Goal: Task Accomplishment & Management: Complete application form

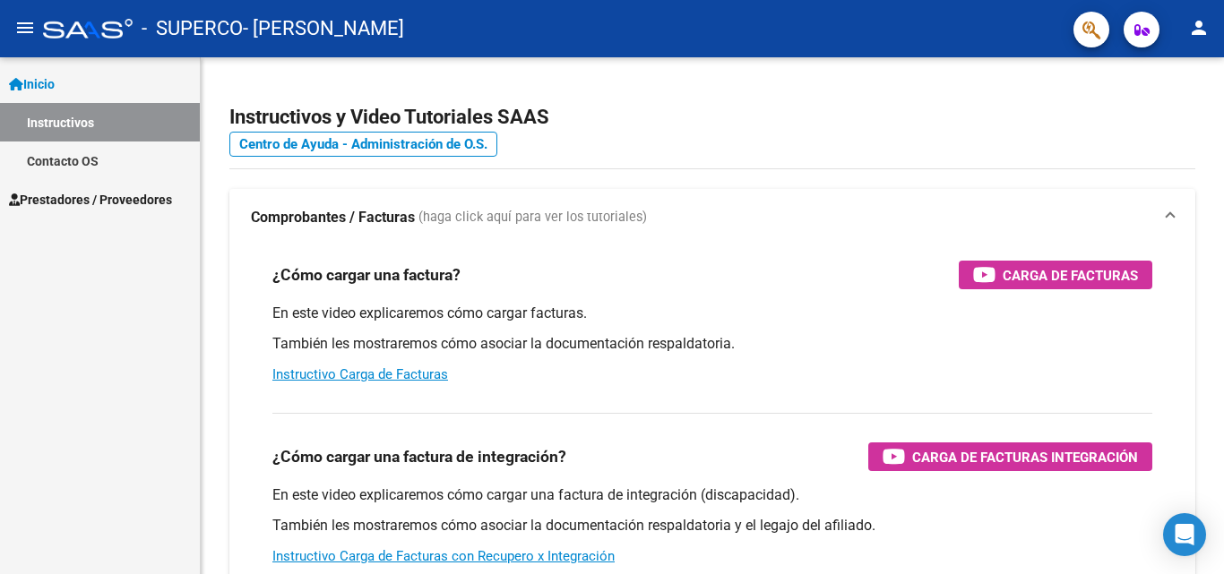
click at [80, 201] on span "Prestadores / Proveedores" at bounding box center [90, 200] width 163 height 20
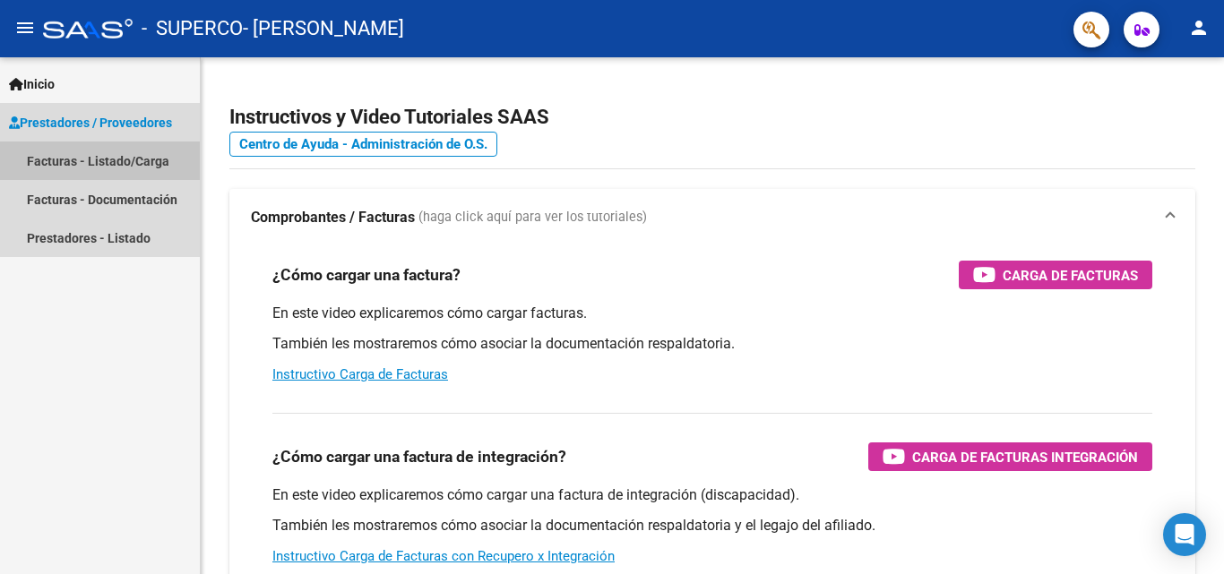
click at [85, 166] on link "Facturas - Listado/Carga" at bounding box center [100, 161] width 200 height 39
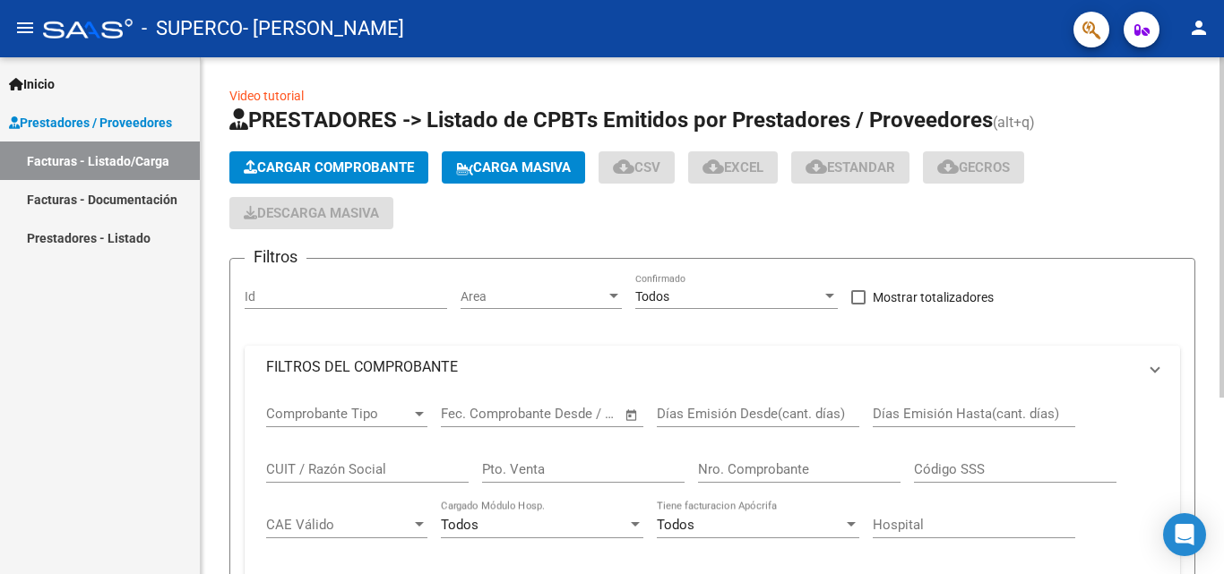
click at [284, 175] on span "Cargar Comprobante" at bounding box center [329, 167] width 170 height 16
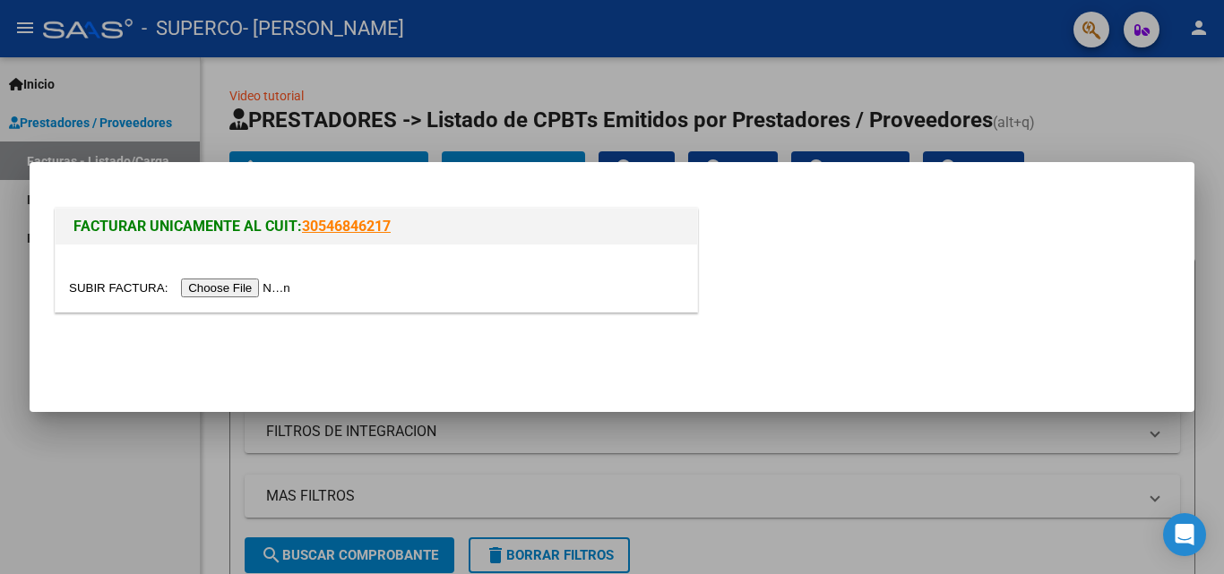
click at [239, 289] on input "file" at bounding box center [182, 288] width 227 height 19
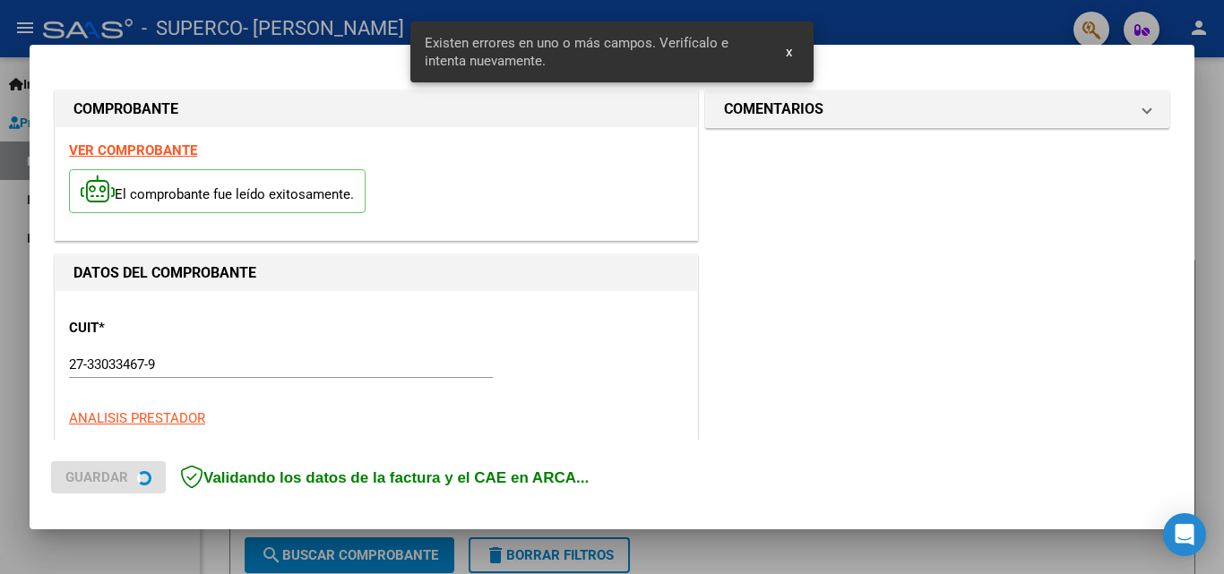
scroll to position [404, 0]
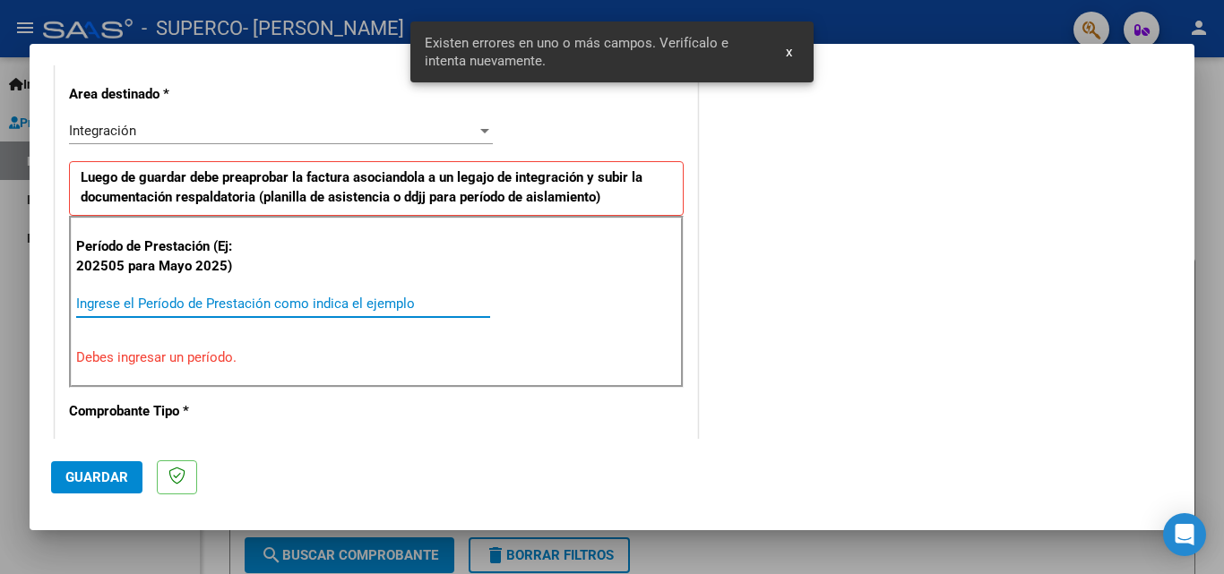
click at [143, 306] on input "Ingrese el Período de Prestación como indica el ejemplo" at bounding box center [283, 304] width 414 height 16
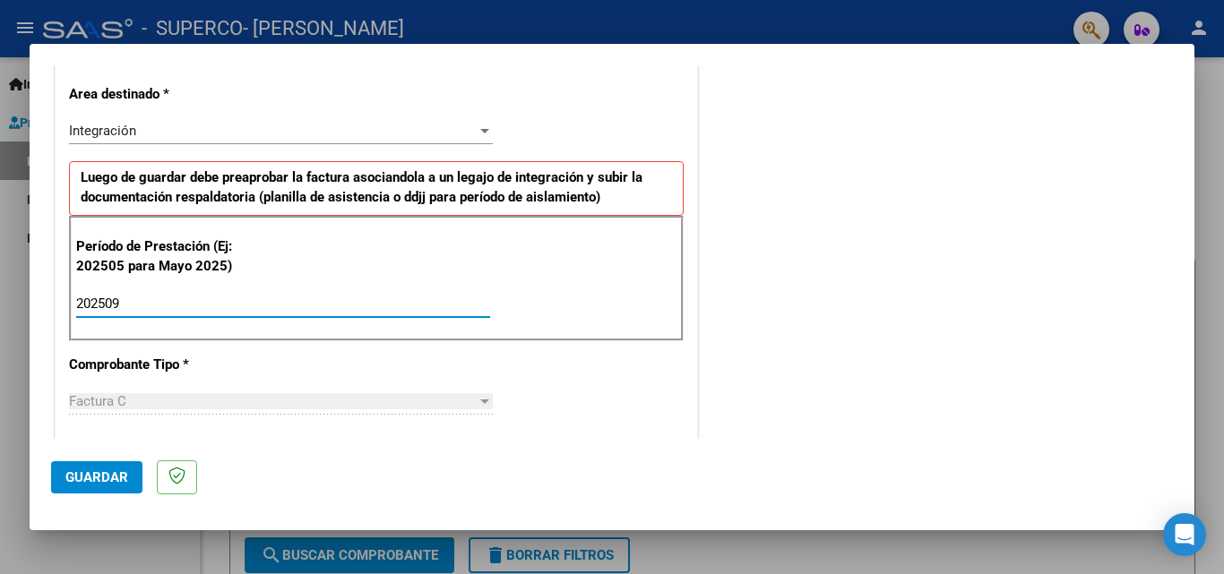
type input "202509"
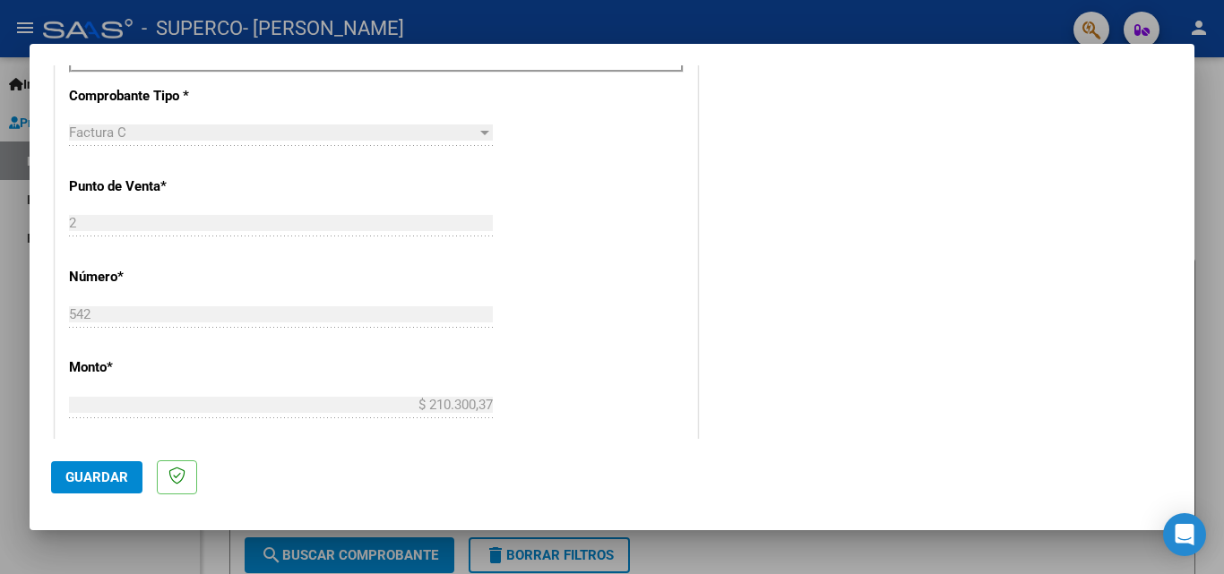
click at [76, 484] on span "Guardar" at bounding box center [96, 478] width 63 height 16
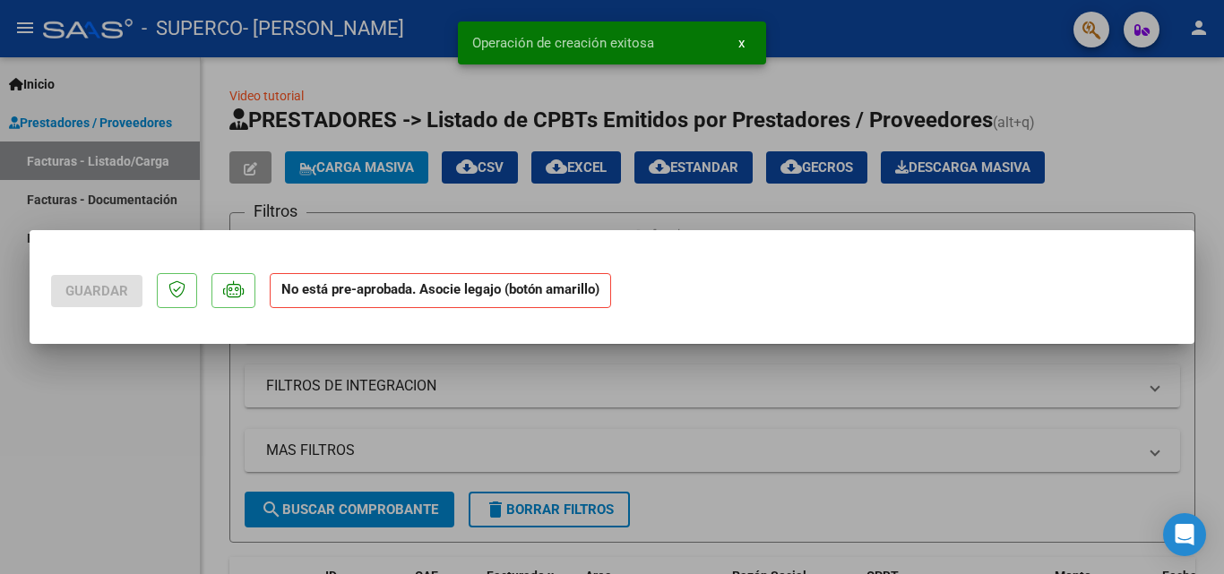
scroll to position [0, 0]
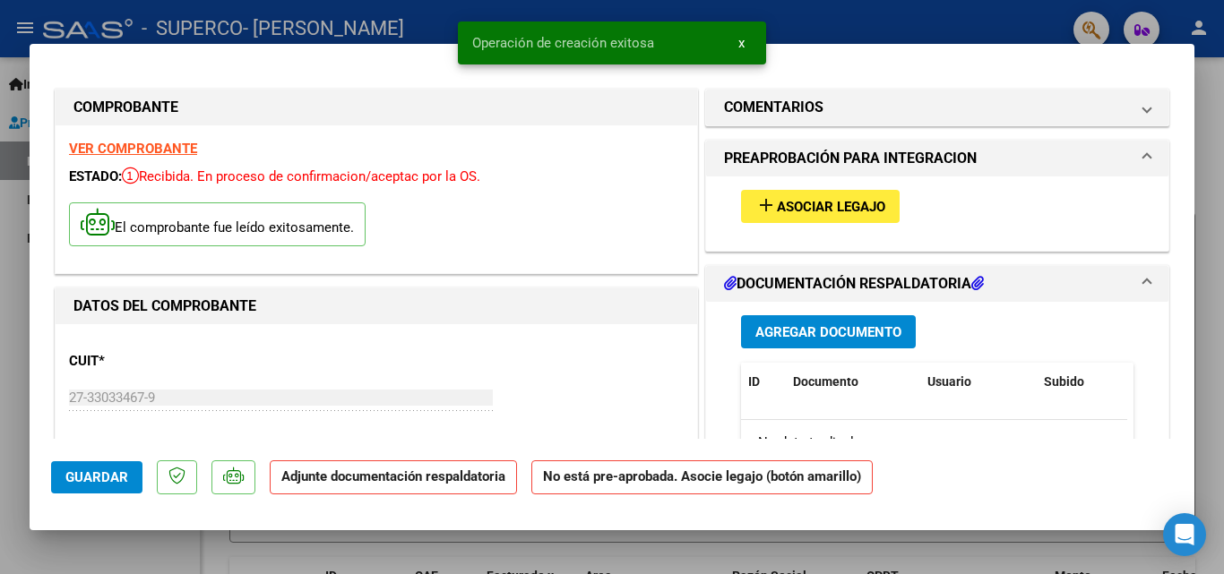
click at [796, 202] on span "Asociar Legajo" at bounding box center [831, 207] width 108 height 16
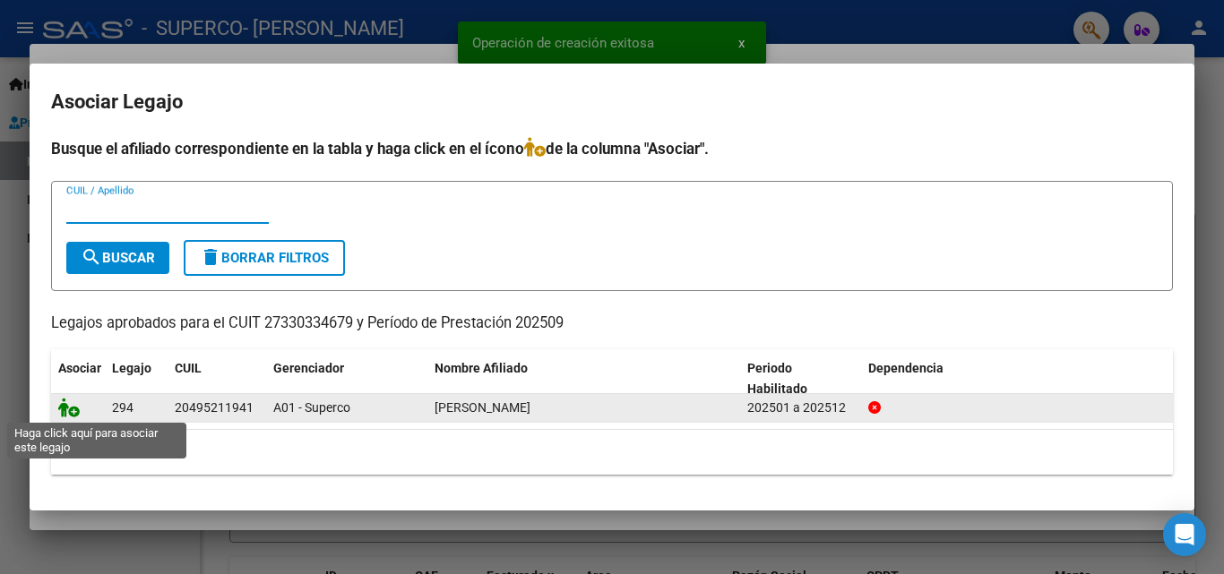
click at [77, 413] on icon at bounding box center [69, 408] width 22 height 20
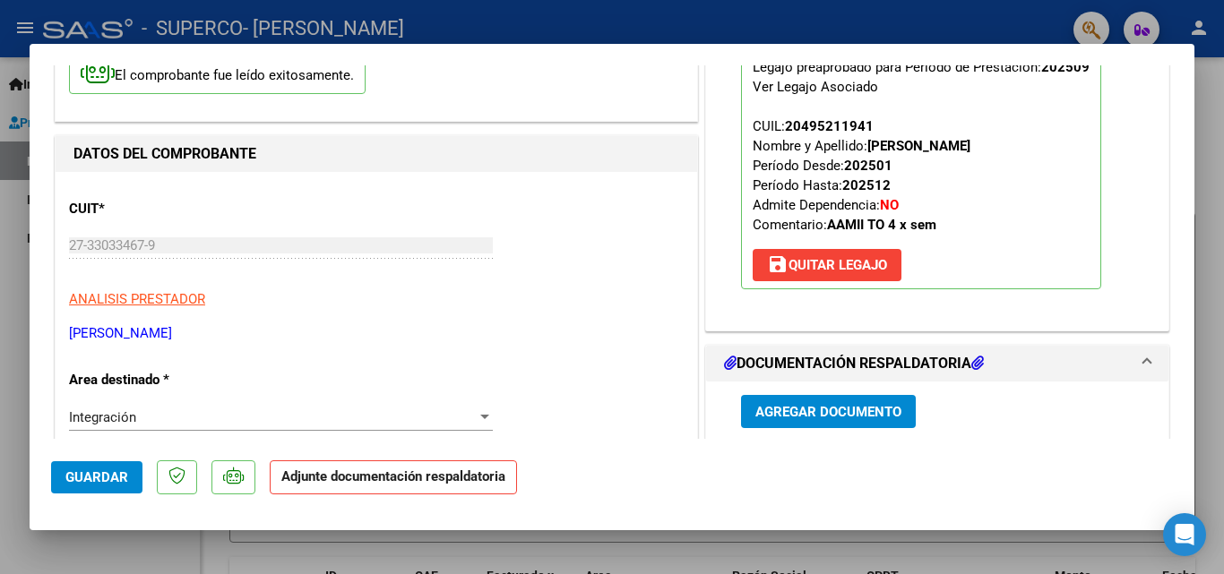
scroll to position [179, 0]
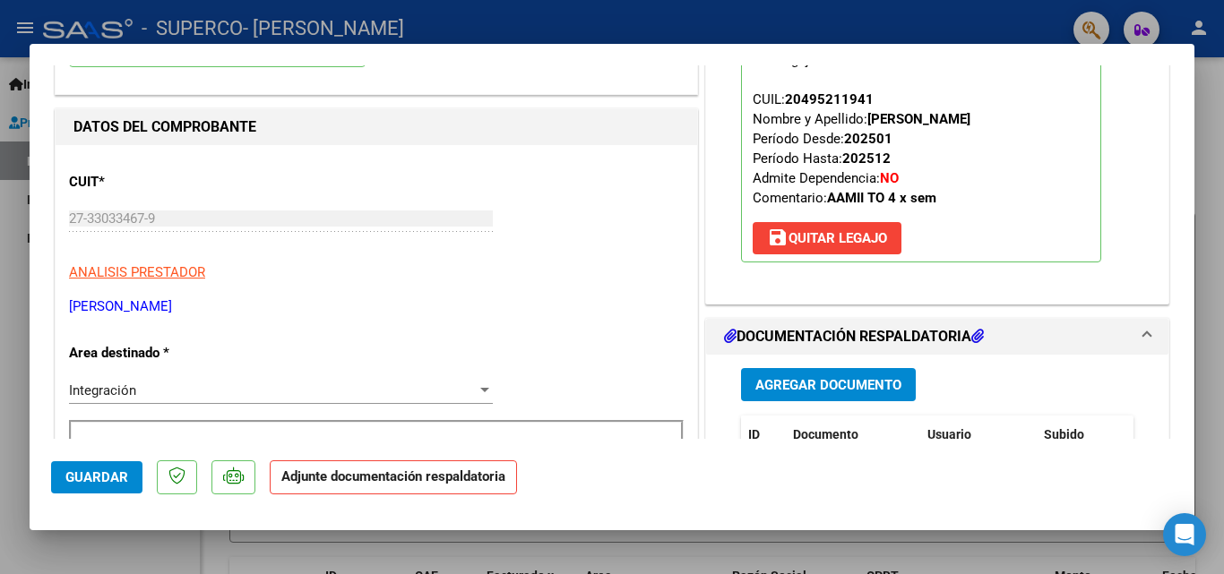
click at [880, 392] on span "Agregar Documento" at bounding box center [828, 385] width 146 height 16
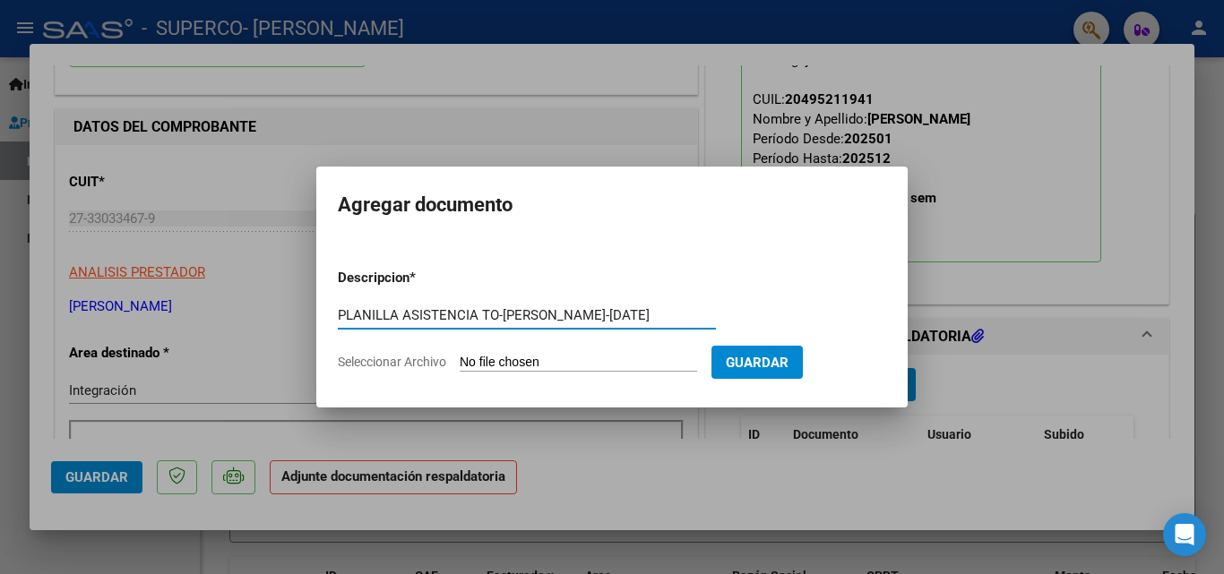
type input "PLANILLA ASISTENCIA TO-[PERSON_NAME]-[DATE]"
click at [779, 362] on span "Guardar" at bounding box center [757, 363] width 63 height 16
click at [622, 360] on input "Seleccionar Archivo" at bounding box center [578, 363] width 237 height 17
type input "C:\fakepath\[DATE]-[PERSON_NAME]- PLANILLA ASISTENCIA.pdf"
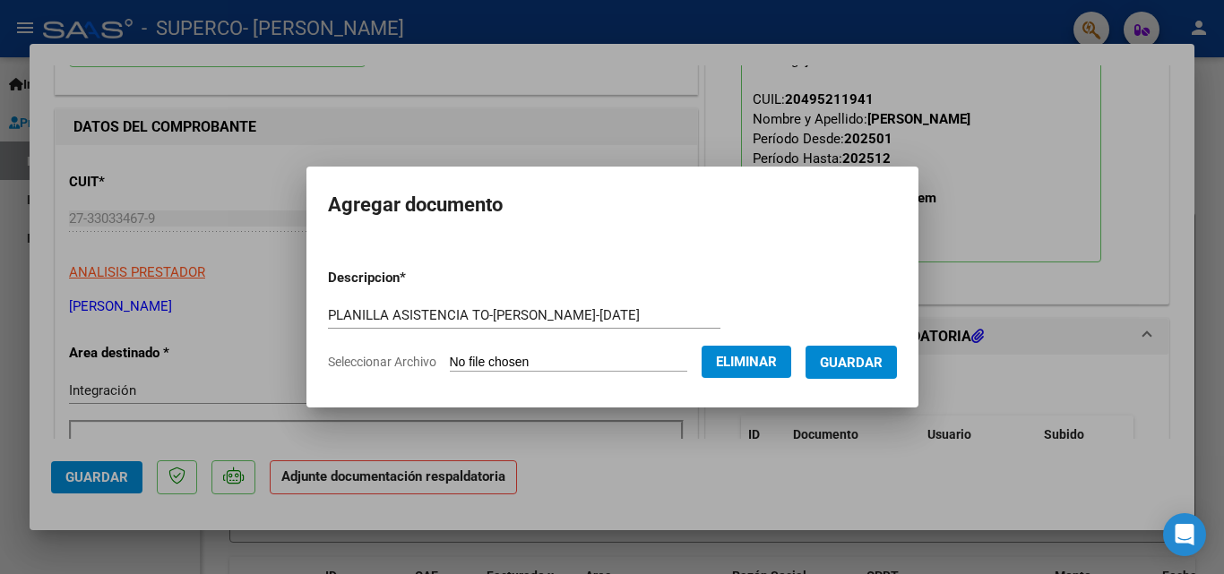
click at [846, 361] on span "Guardar" at bounding box center [851, 363] width 63 height 16
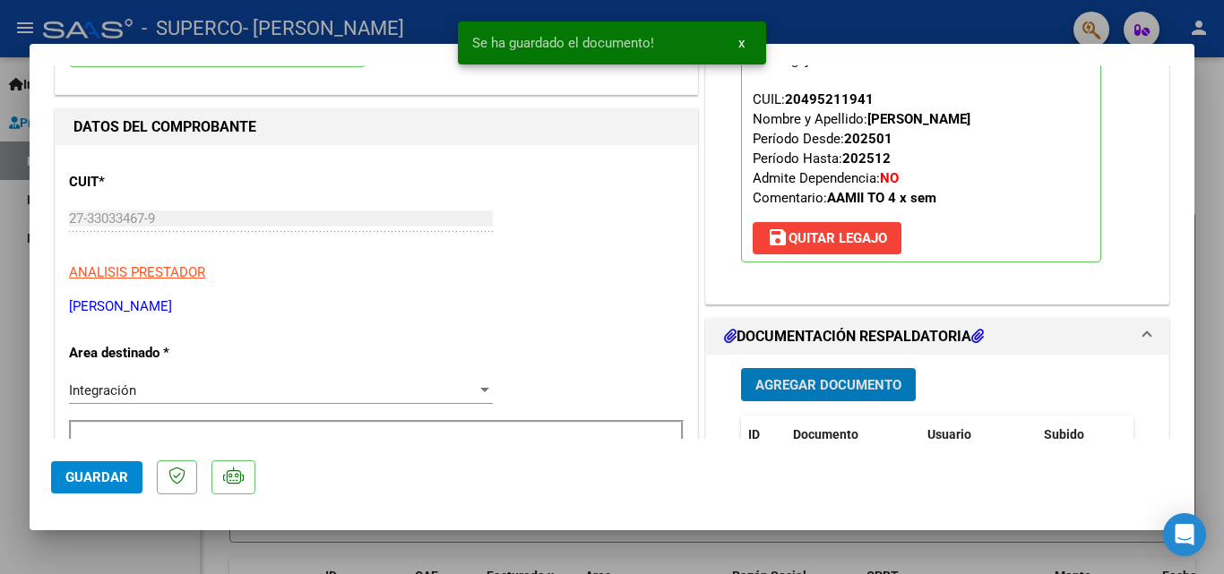
click at [92, 475] on span "Guardar" at bounding box center [96, 478] width 63 height 16
drag, startPoint x: 1078, startPoint y: 555, endPoint x: 1085, endPoint y: 521, distance: 34.8
click at [1078, 556] on div at bounding box center [612, 287] width 1224 height 574
